Goal: Task Accomplishment & Management: Use online tool/utility

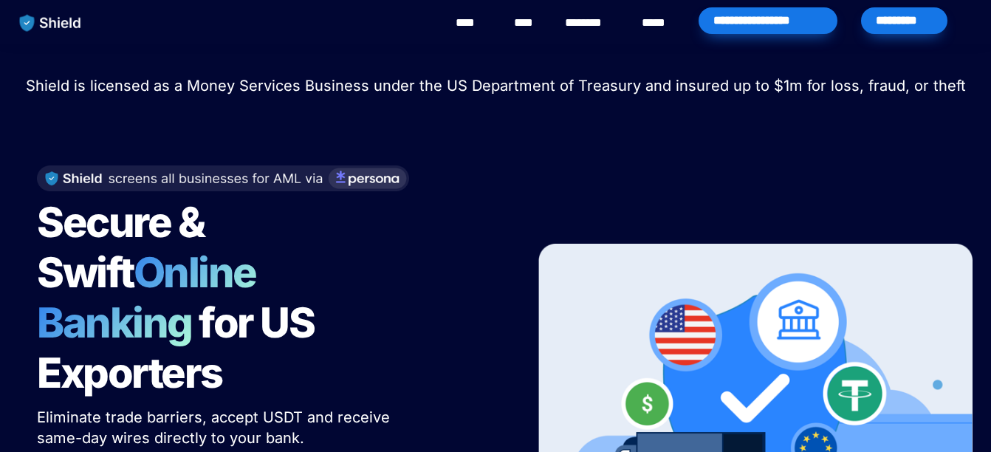
click at [382, 136] on div "Secure & Swift Online Banking for US Exporters Eliminate trade barriers, accept…" at bounding box center [495, 379] width 954 height 487
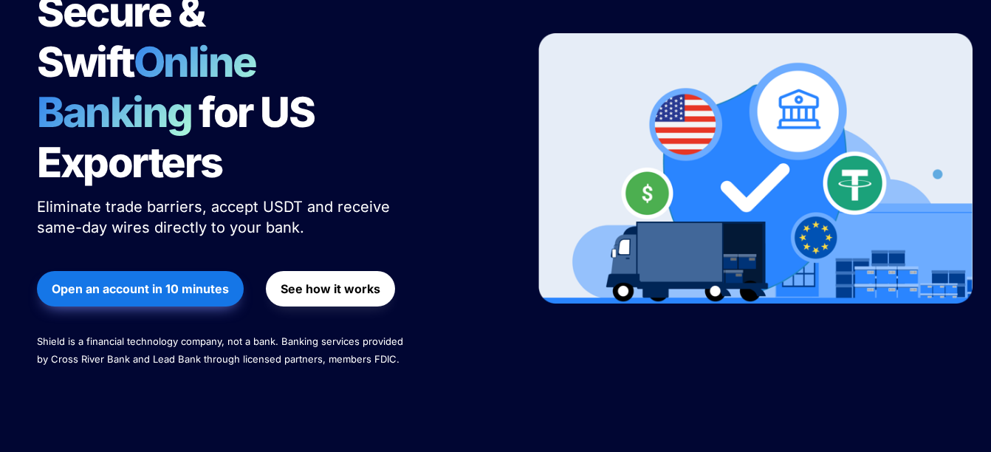
scroll to position [207, 0]
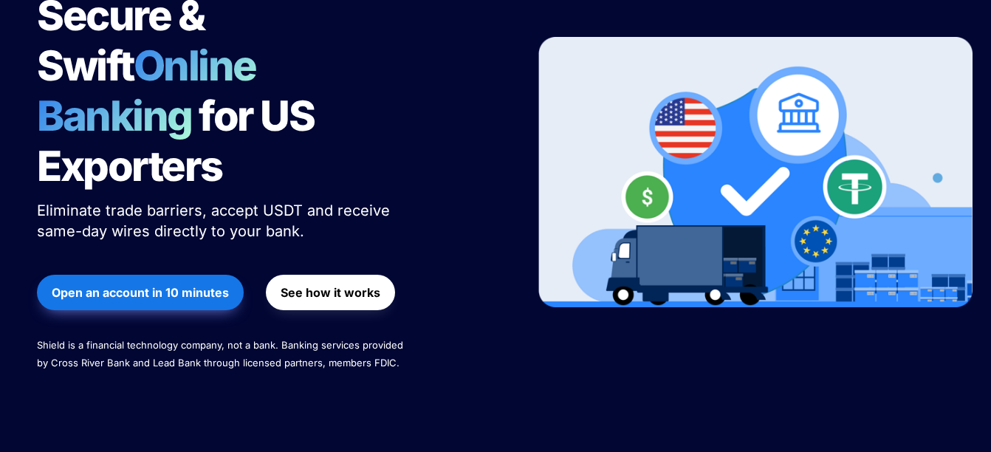
click at [142, 285] on strong "Open an account in 10 minutes" at bounding box center [140, 292] width 177 height 15
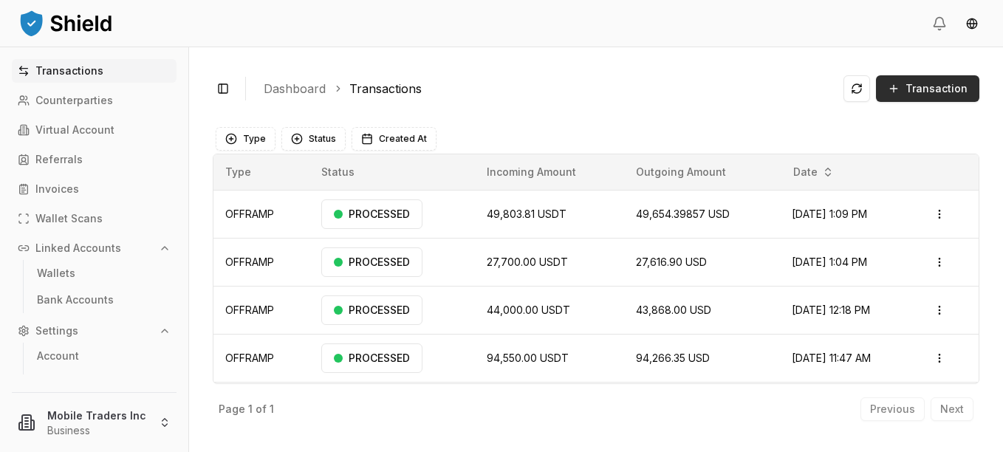
click at [913, 90] on span "Transaction" at bounding box center [936, 88] width 62 height 15
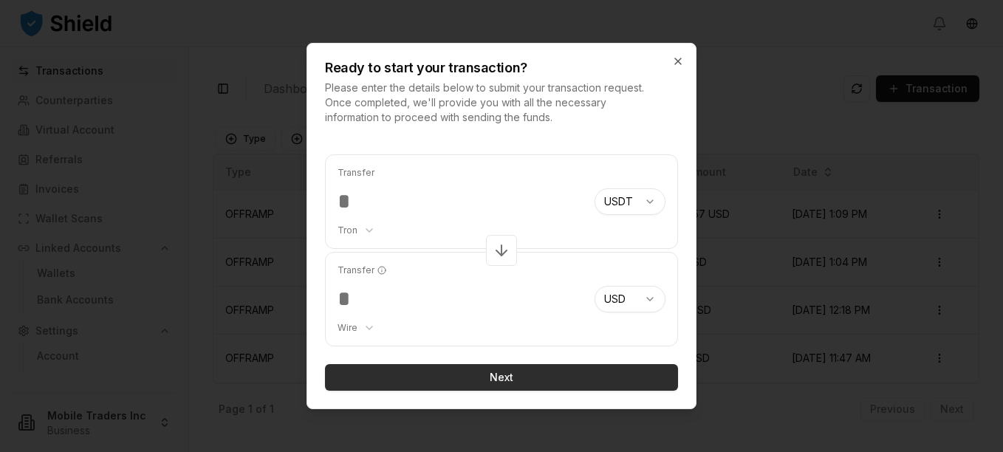
type input "*****"
click at [472, 368] on button "Next" at bounding box center [501, 377] width 353 height 27
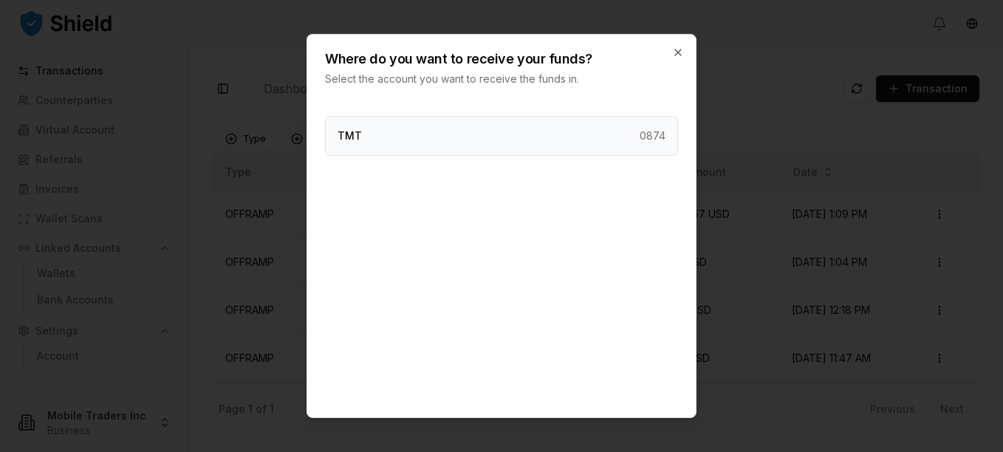
click at [430, 141] on div "TMT 0874" at bounding box center [501, 136] width 353 height 40
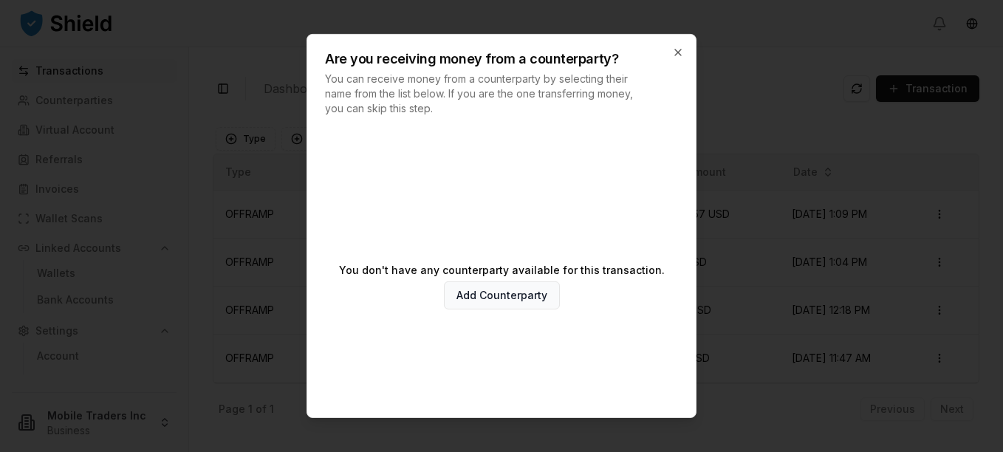
scroll to position [80, 0]
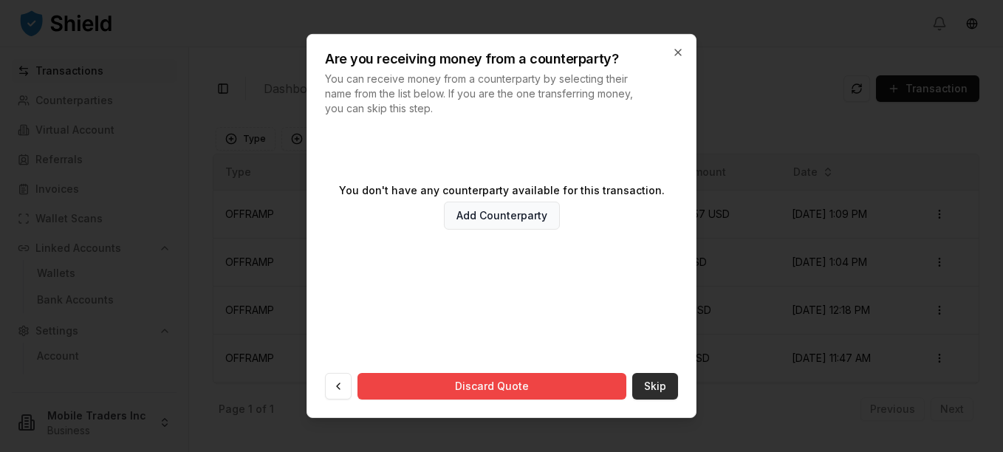
click at [632, 381] on button "Skip" at bounding box center [655, 386] width 46 height 27
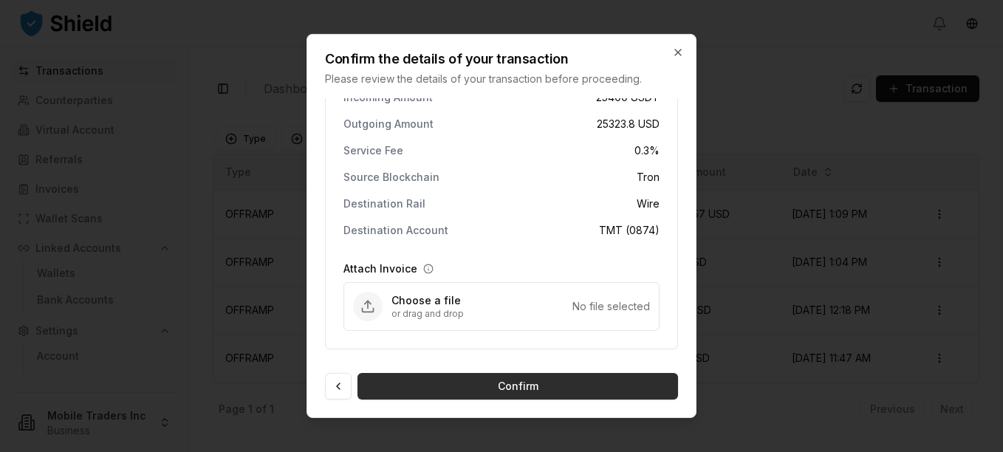
click at [497, 387] on button "Confirm" at bounding box center [517, 386] width 320 height 27
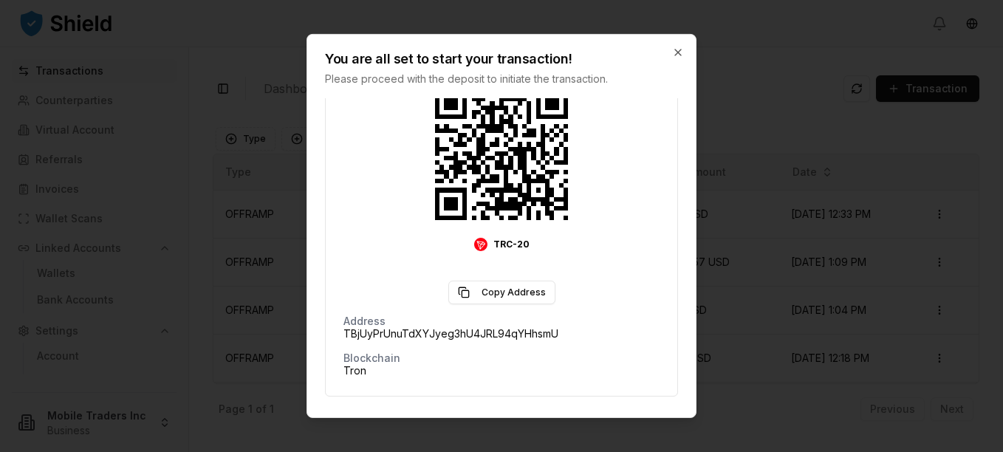
scroll to position [292, 0]
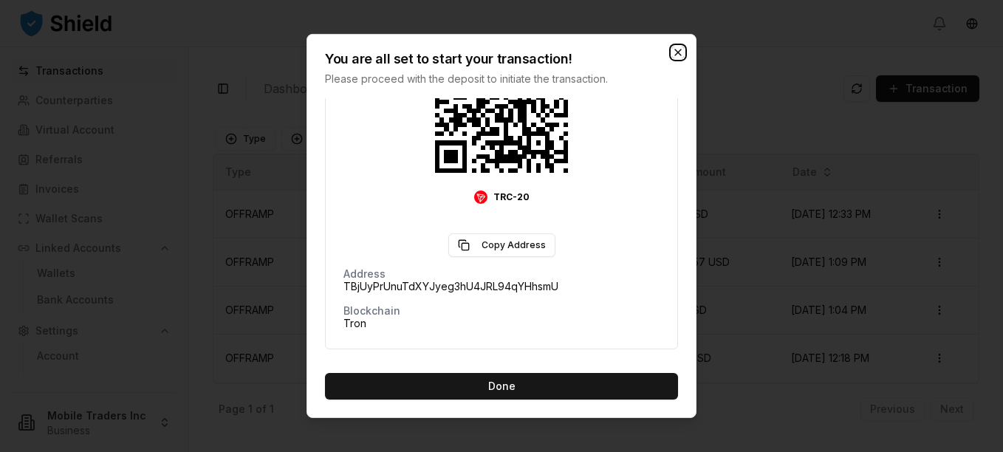
click at [682, 52] on icon "button" at bounding box center [678, 53] width 12 height 12
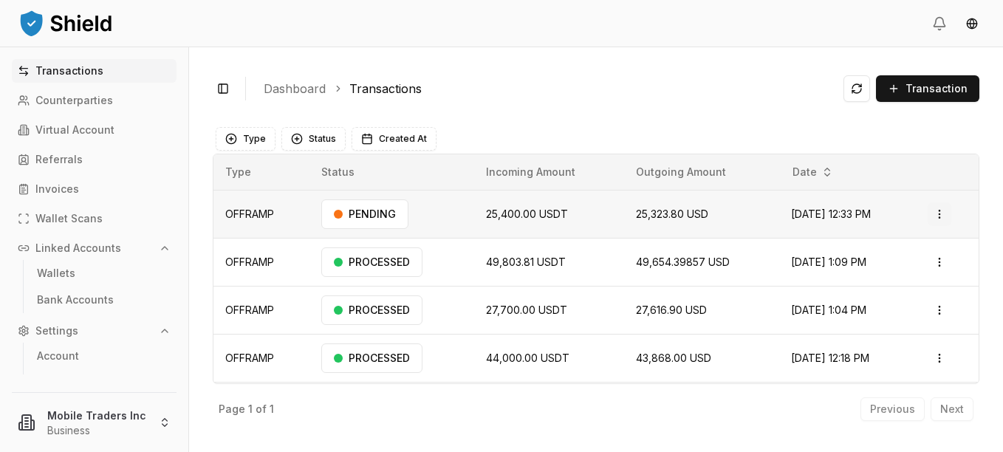
click at [938, 211] on html "Transactions Counterparties Virtual Account Referrals Invoices Wallet Scans Lin…" at bounding box center [501, 226] width 1003 height 452
click at [893, 289] on p "Delete" at bounding box center [898, 293] width 30 height 9
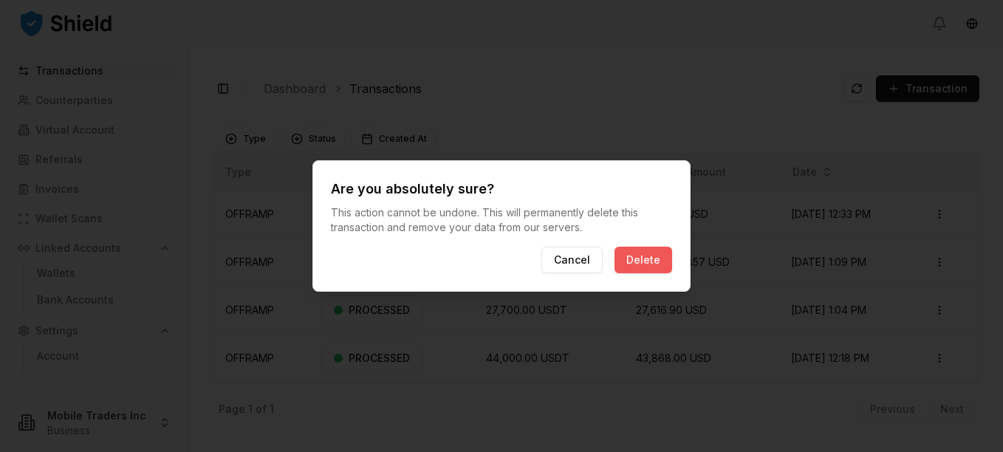
click at [643, 262] on button "Delete" at bounding box center [643, 260] width 58 height 27
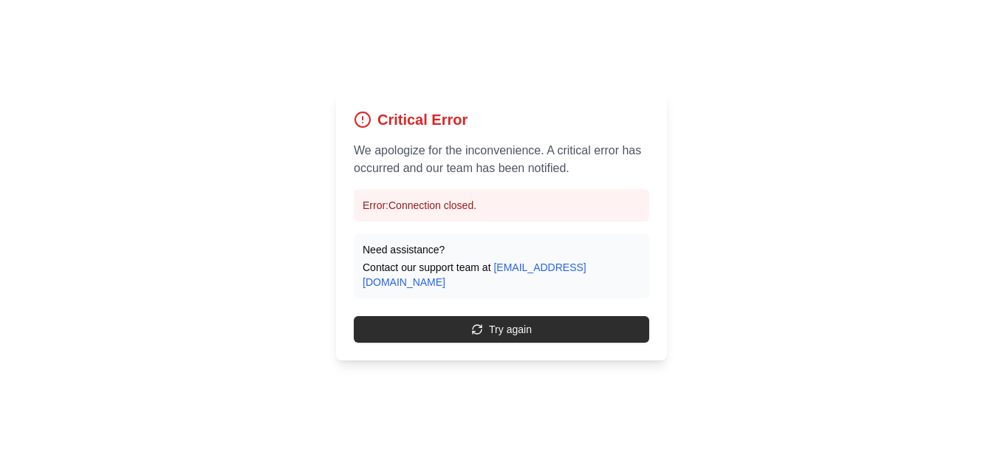
click at [496, 331] on button "Try again" at bounding box center [501, 329] width 295 height 27
click at [478, 330] on button "Try again" at bounding box center [501, 329] width 295 height 27
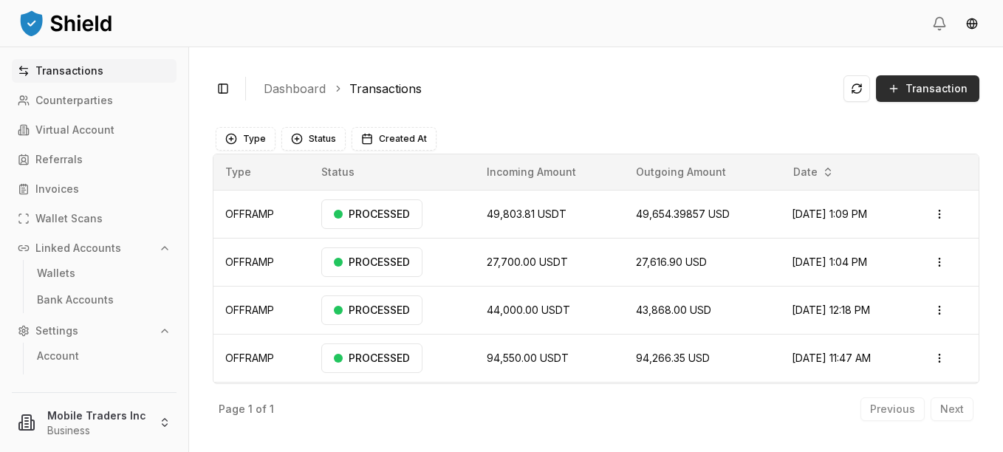
click at [902, 83] on button "Transaction" at bounding box center [927, 88] width 103 height 27
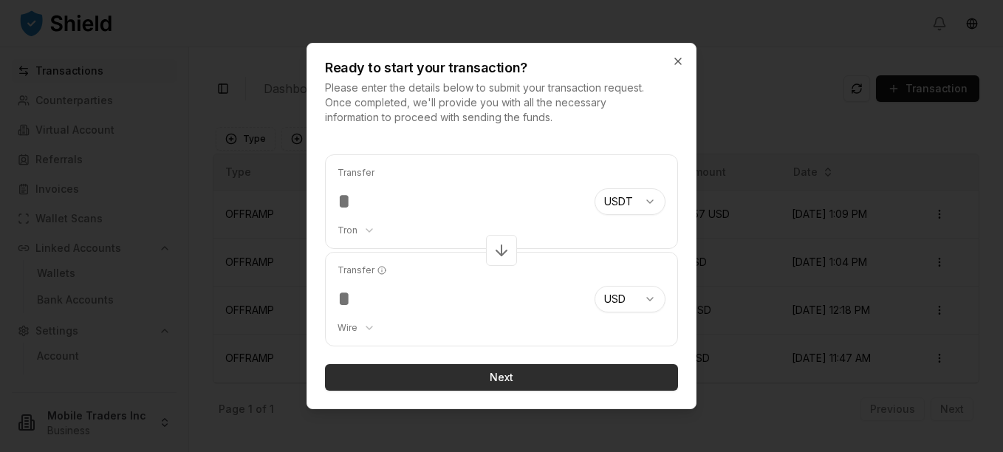
type input "*****"
click at [496, 372] on button "Next" at bounding box center [501, 377] width 353 height 27
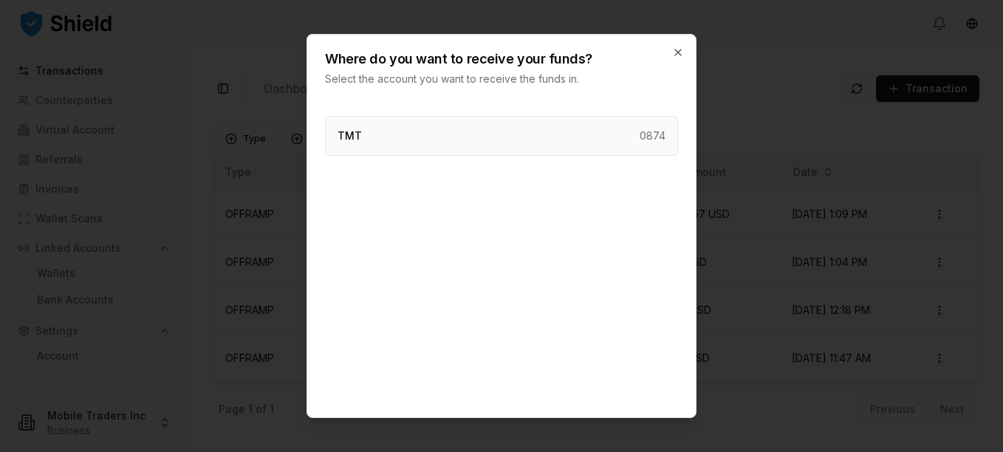
click at [366, 130] on div "TMT 0874" at bounding box center [501, 136] width 353 height 40
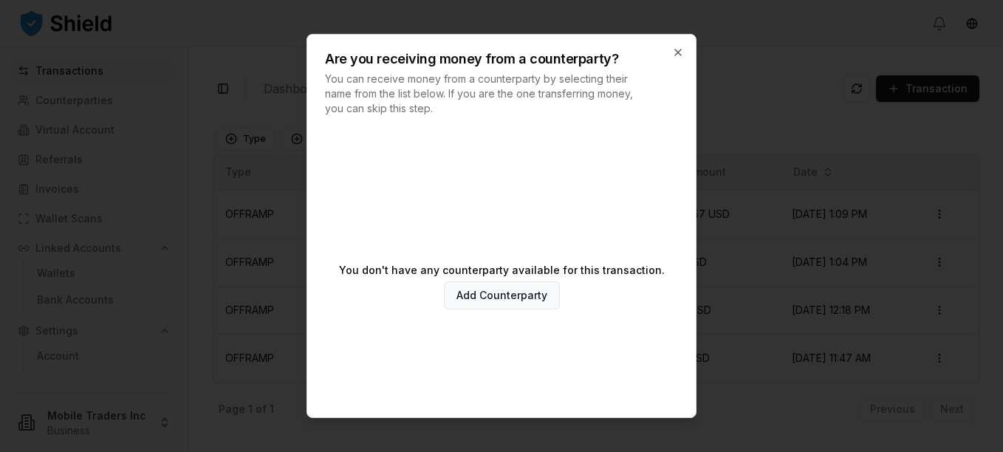
scroll to position [80, 0]
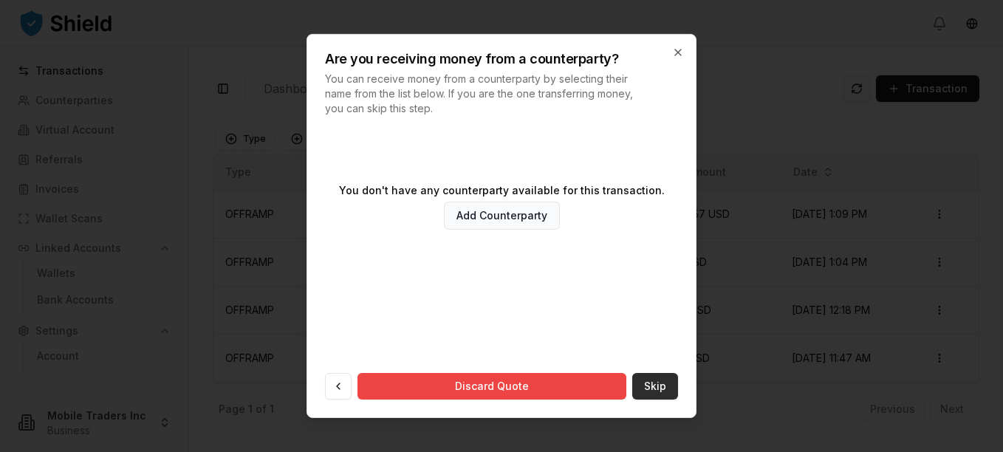
click at [642, 382] on button "Skip" at bounding box center [655, 386] width 46 height 27
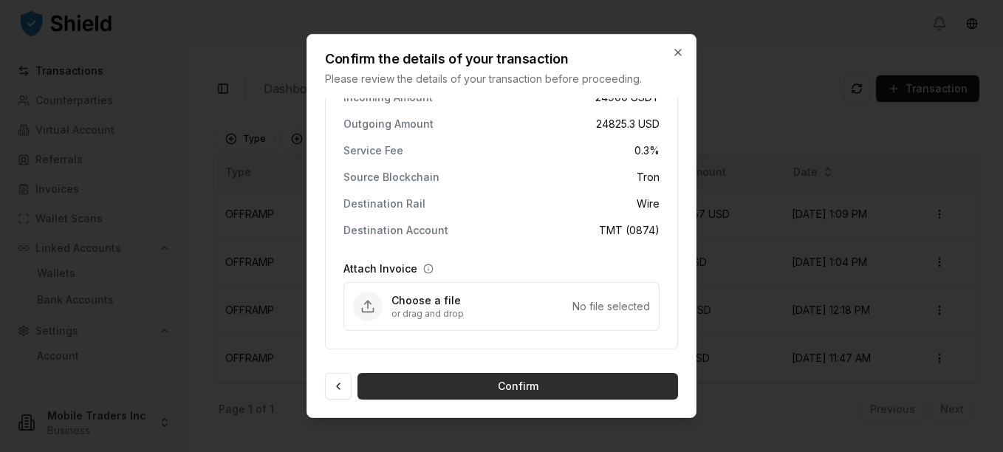
click at [545, 381] on button "Confirm" at bounding box center [517, 386] width 320 height 27
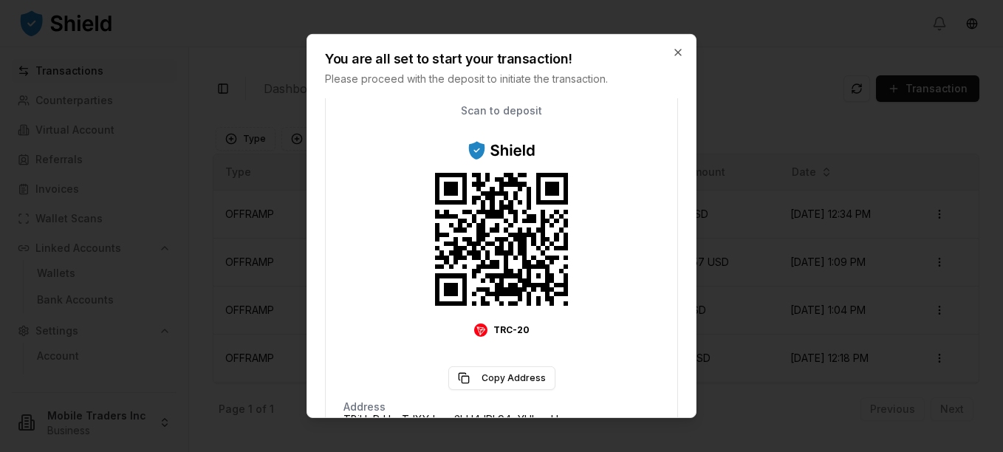
scroll to position [292, 0]
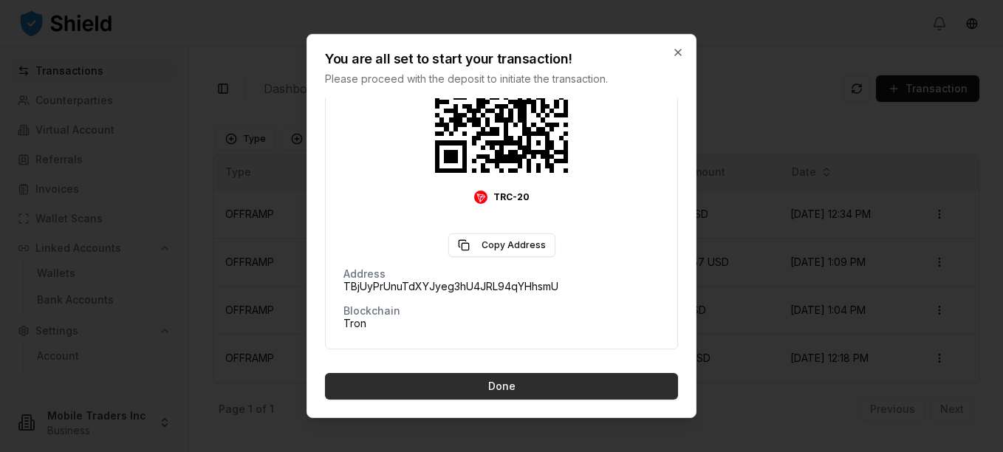
click at [515, 381] on button "Done" at bounding box center [501, 386] width 353 height 27
